Goal: Task Accomplishment & Management: Manage account settings

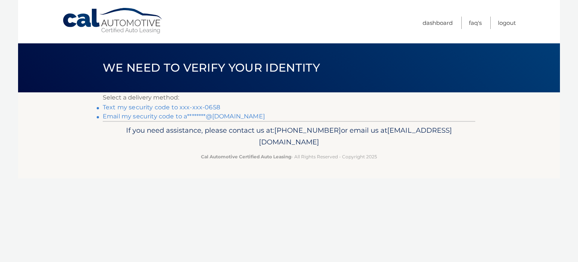
click at [161, 107] on link "Text my security code to xxx-xxx-0658" at bounding box center [161, 107] width 117 height 7
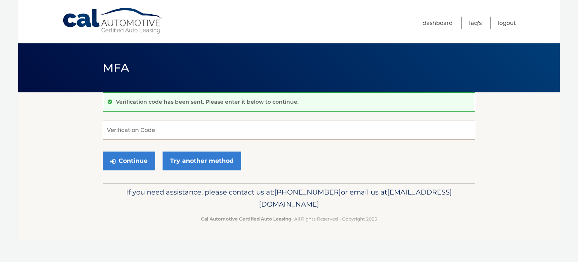
click at [155, 132] on input "Verification Code" at bounding box center [289, 129] width 373 height 19
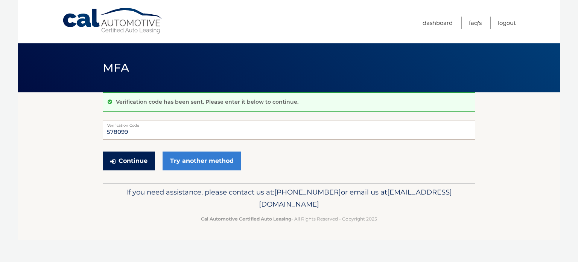
type input "578099"
click at [136, 163] on button "Continue" at bounding box center [129, 160] width 52 height 19
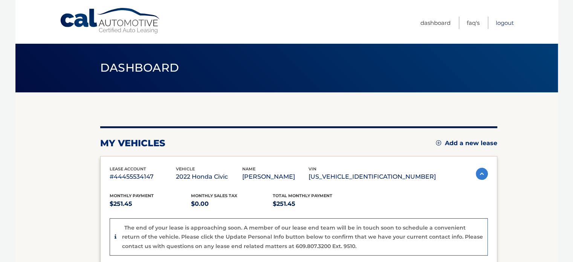
click at [497, 21] on link "Logout" at bounding box center [504, 23] width 18 height 12
